Goal: Task Accomplishment & Management: Complete application form

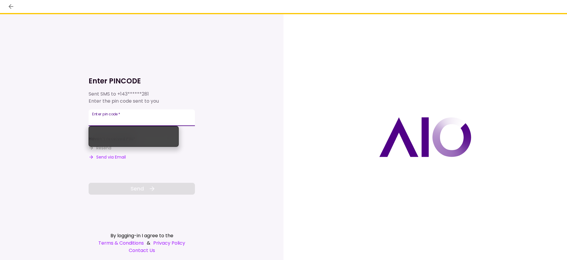
click at [129, 119] on input "Enter pin code   *" at bounding box center [142, 117] width 106 height 17
paste input "******"
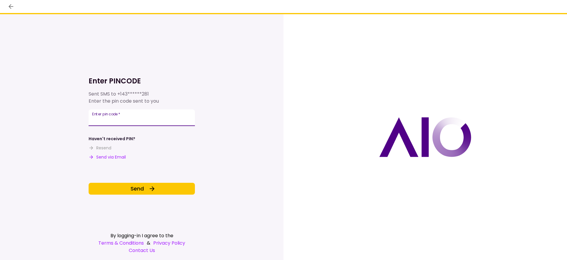
type input "******"
click at [199, 164] on div "Enter PINCODE Sent SMS to +143******281 Enter the pin code sent to you Enter pi…" at bounding box center [141, 136] width 283 height 245
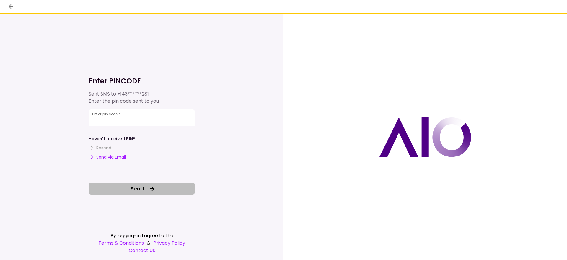
click at [146, 190] on button "Send" at bounding box center [142, 188] width 106 height 12
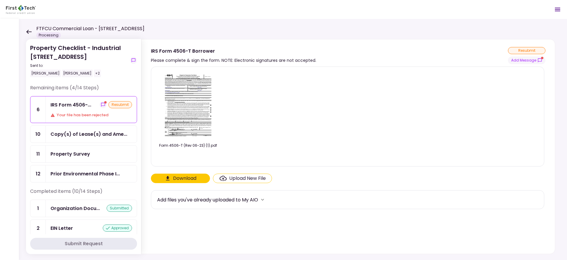
click at [114, 105] on div "resubmit" at bounding box center [120, 104] width 24 height 7
click at [539, 62] on icon "show-messages" at bounding box center [539, 60] width 5 height 5
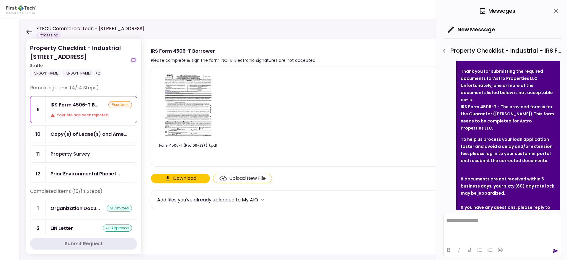
scroll to position [38, 0]
click at [181, 177] on button "Download" at bounding box center [180, 177] width 59 height 9
click at [237, 177] on div "Upload New File" at bounding box center [247, 178] width 37 height 7
click at [0, 0] on input "Upload New File" at bounding box center [0, 0] width 0 height 0
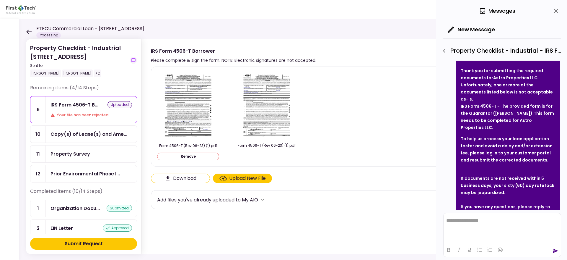
click at [109, 242] on button "Submit Request" at bounding box center [83, 243] width 107 height 12
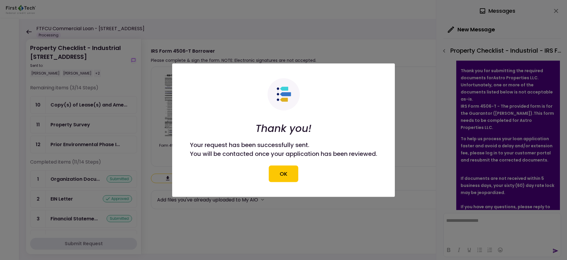
click at [341, 33] on div at bounding box center [283, 130] width 567 height 260
click at [284, 171] on button "OK" at bounding box center [284, 173] width 30 height 17
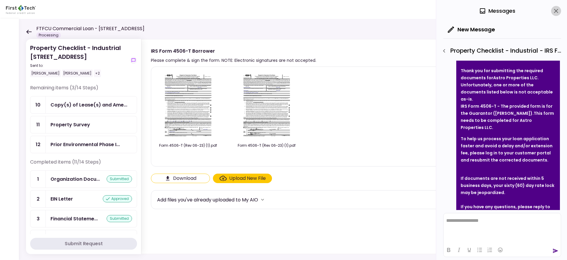
click at [557, 9] on icon "close" at bounding box center [556, 11] width 4 height 4
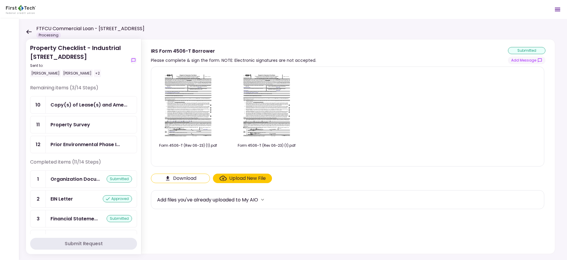
click at [31, 32] on icon at bounding box center [29, 32] width 6 height 4
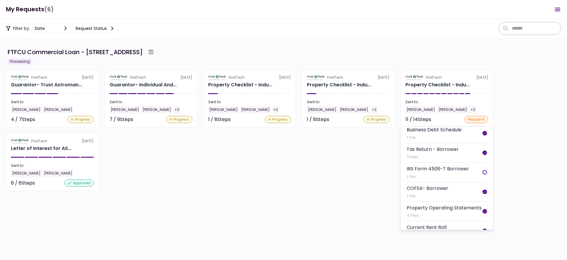
scroll to position [89, 0]
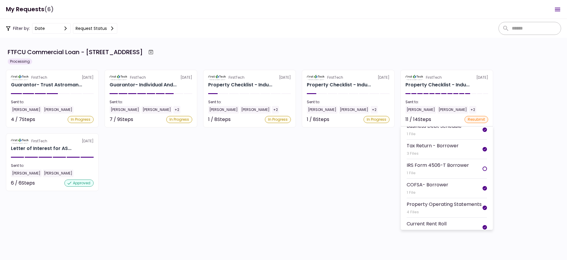
click at [440, 163] on div "IRS Form 4506-T Borrower" at bounding box center [438, 164] width 62 height 7
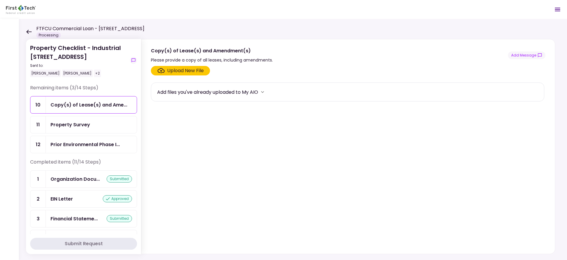
click at [25, 31] on div "Property Checklist - Industrial [STREET_ADDRESS] Sent to: [PERSON_NAME] [PERSON…" at bounding box center [293, 139] width 548 height 241
click at [30, 31] on icon at bounding box center [29, 32] width 6 height 4
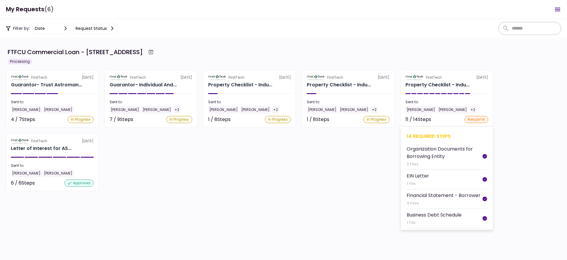
click at [430, 92] on section "FirstTech [DATE] Property Checklist - Indu... Sent to: [PERSON_NAME] [PERSON_NA…" at bounding box center [446, 99] width 93 height 58
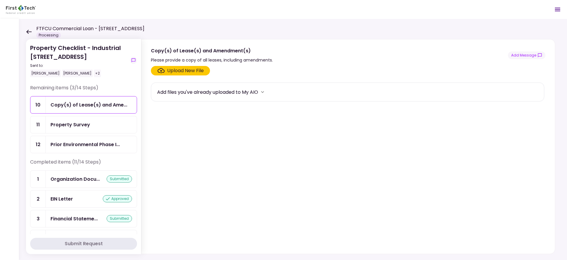
click at [30, 31] on icon at bounding box center [28, 32] width 5 height 4
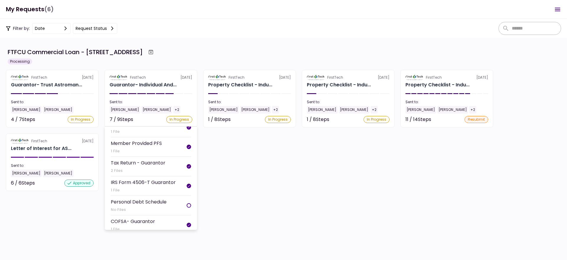
scroll to position [96, 0]
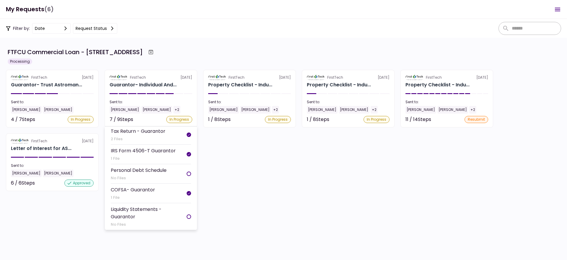
click at [150, 214] on div "Liquidity Statements - Guarantor" at bounding box center [149, 212] width 76 height 15
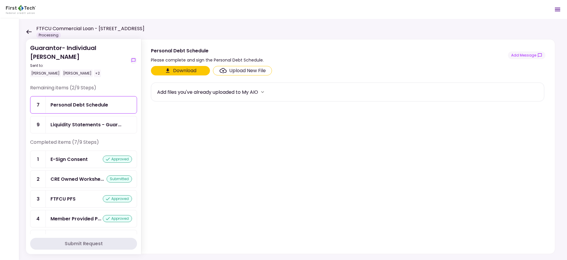
click at [197, 71] on button "Download" at bounding box center [180, 70] width 59 height 9
click at [97, 121] on div "Liquidity Statements - Guar..." at bounding box center [85, 124] width 71 height 7
